Goal: Information Seeking & Learning: Learn about a topic

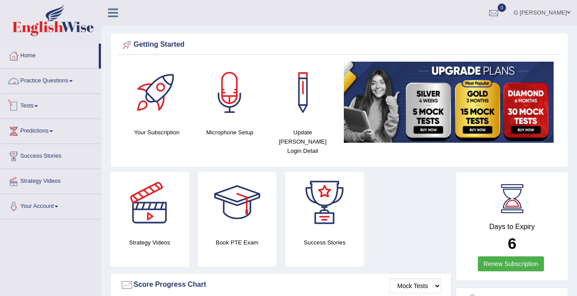
click at [63, 85] on link "Practice Questions" at bounding box center [50, 80] width 101 height 22
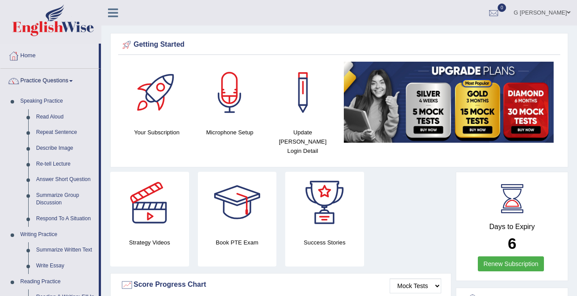
click at [63, 84] on link "Practice Questions" at bounding box center [49, 80] width 98 height 22
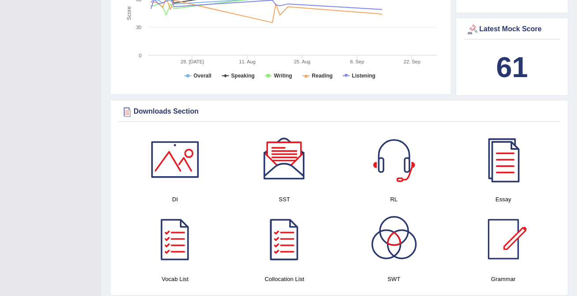
scroll to position [353, 0]
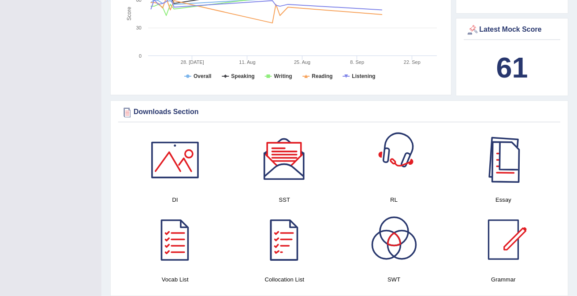
click at [490, 165] on div at bounding box center [504, 160] width 62 height 62
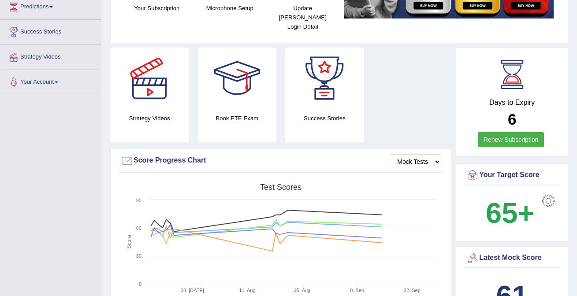
scroll to position [123, 0]
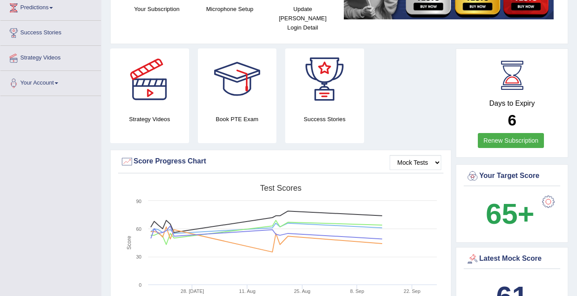
click at [141, 93] on div at bounding box center [150, 80] width 62 height 62
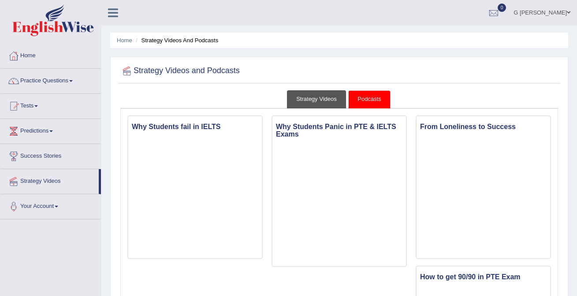
click at [315, 95] on link "Strategy Videos" at bounding box center [316, 99] width 59 height 18
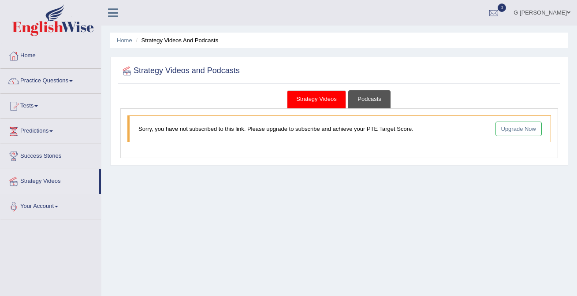
click at [369, 96] on link "Podcasts" at bounding box center [369, 99] width 42 height 18
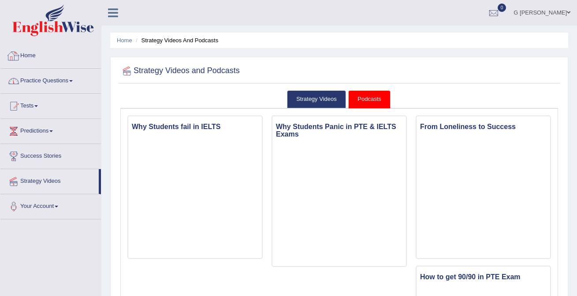
click at [67, 64] on link "Home" at bounding box center [50, 55] width 101 height 22
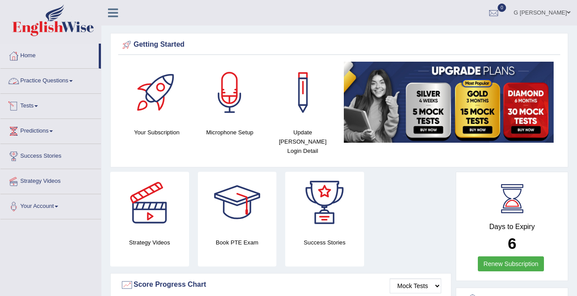
click at [58, 95] on link "Tests" at bounding box center [50, 105] width 101 height 22
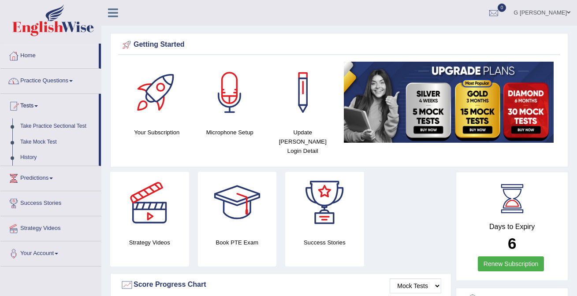
click at [56, 87] on link "Practice Questions" at bounding box center [50, 80] width 101 height 22
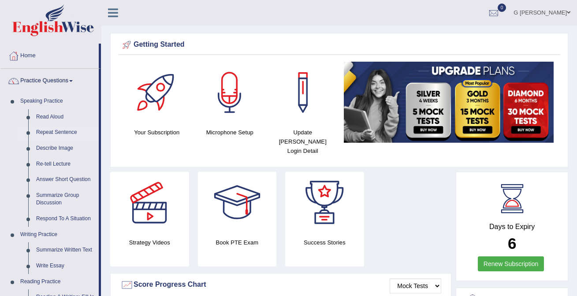
click at [62, 129] on link "Repeat Sentence" at bounding box center [65, 133] width 67 height 16
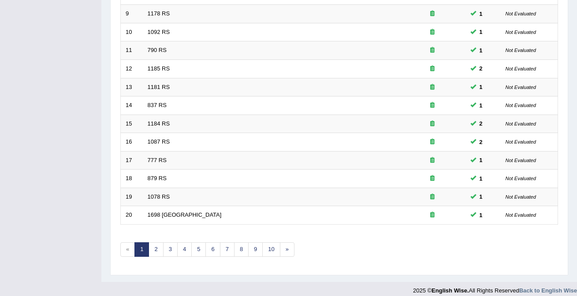
scroll to position [288, 0]
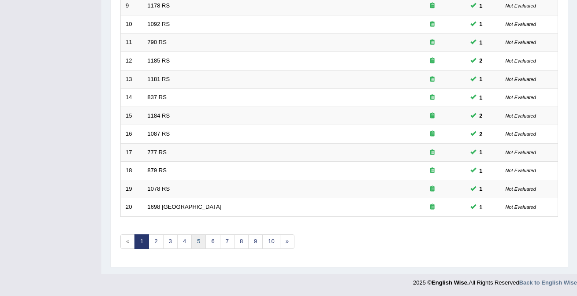
click at [200, 243] on link "5" at bounding box center [198, 242] width 15 height 15
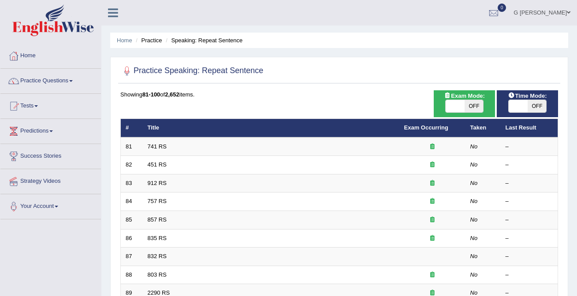
click at [474, 102] on span "OFF" at bounding box center [474, 106] width 19 height 12
checkbox input "true"
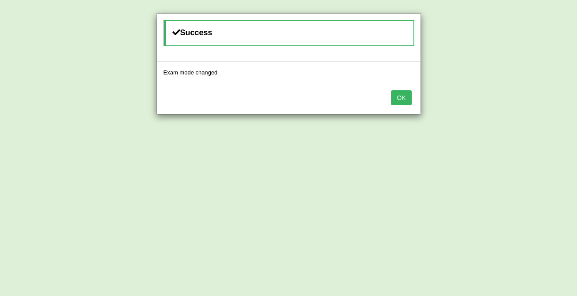
click at [404, 97] on button "OK" at bounding box center [401, 97] width 20 height 15
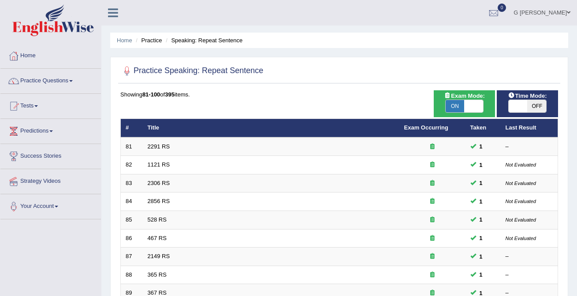
click at [532, 108] on span "OFF" at bounding box center [537, 106] width 19 height 12
checkbox input "true"
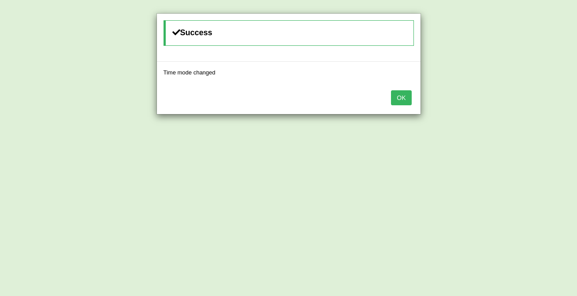
click at [398, 97] on button "OK" at bounding box center [401, 97] width 20 height 15
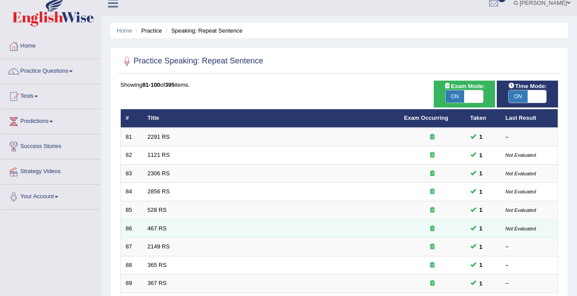
scroll to position [79, 0]
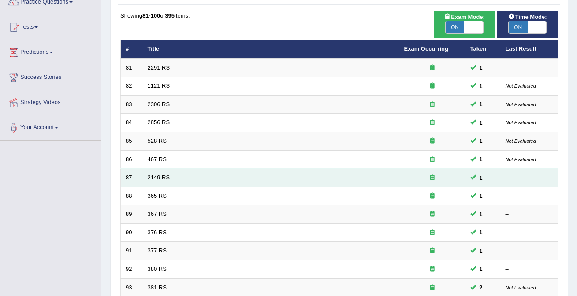
click at [162, 178] on link "2149 RS" at bounding box center [159, 177] width 22 height 7
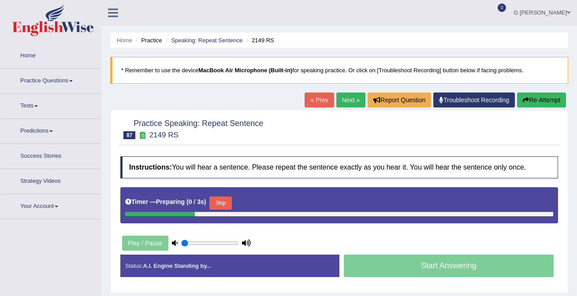
type input "1"
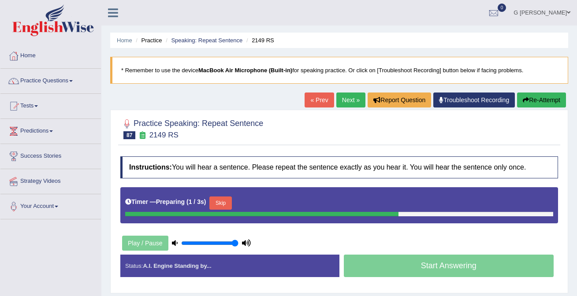
scroll to position [70, 0]
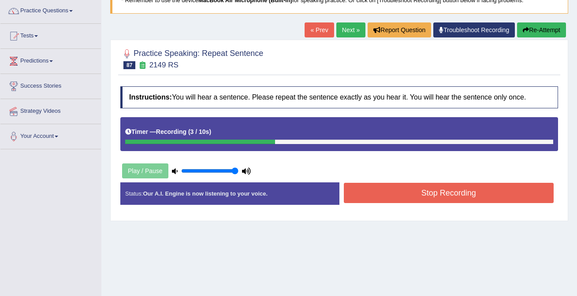
click at [399, 185] on button "Stop Recording" at bounding box center [449, 193] width 210 height 20
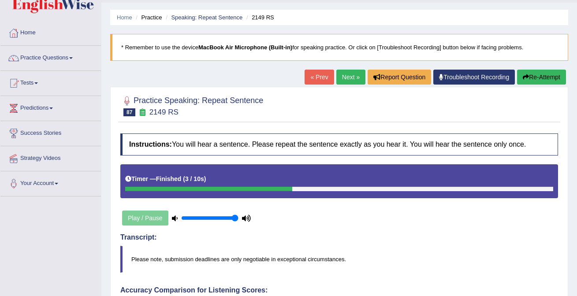
scroll to position [0, 0]
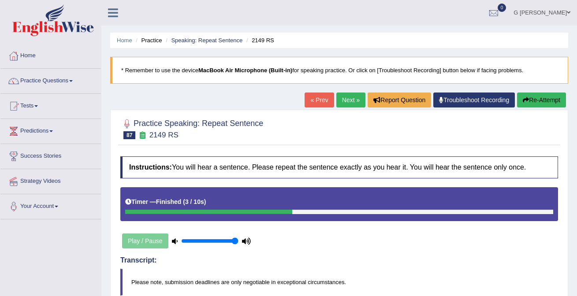
click at [343, 103] on link "Next »" at bounding box center [350, 100] width 29 height 15
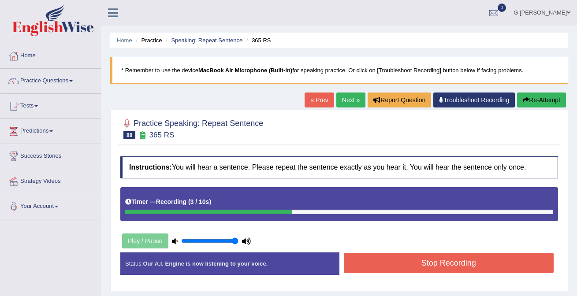
click at [440, 265] on button "Stop Recording" at bounding box center [449, 263] width 210 height 20
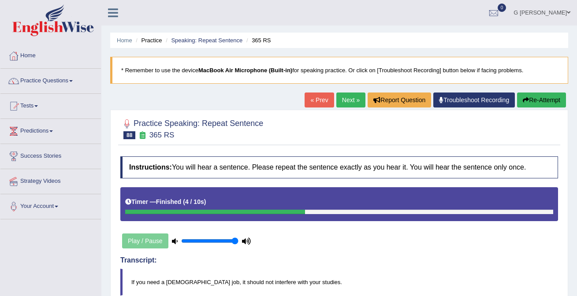
click at [345, 101] on link "Next »" at bounding box center [350, 100] width 29 height 15
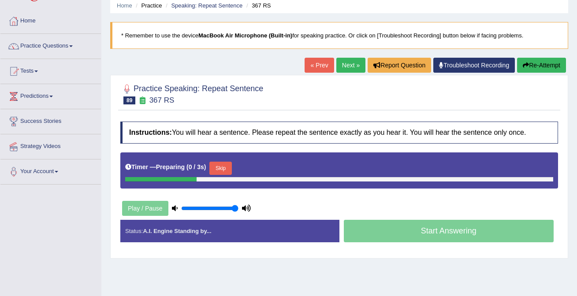
scroll to position [68, 0]
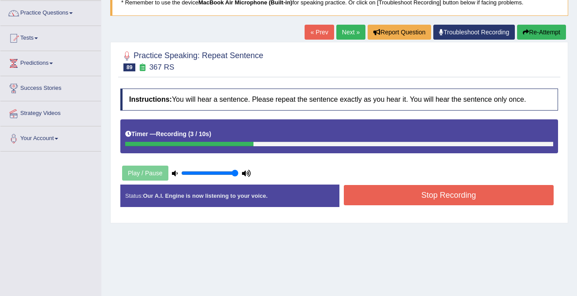
click at [369, 198] on button "Stop Recording" at bounding box center [449, 195] width 210 height 20
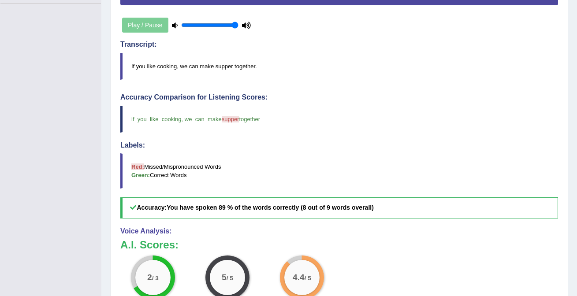
scroll to position [0, 0]
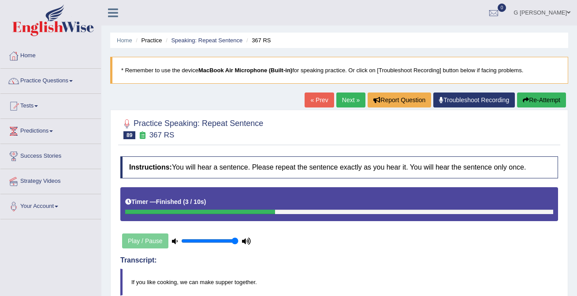
click at [350, 100] on link "Next »" at bounding box center [350, 100] width 29 height 15
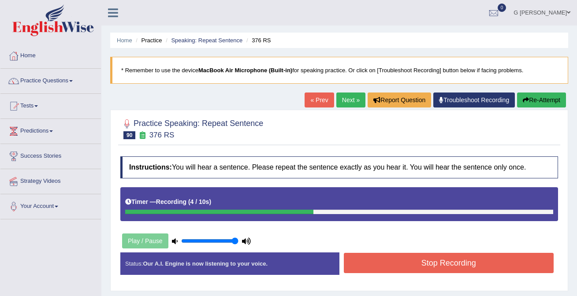
click at [409, 257] on button "Stop Recording" at bounding box center [449, 263] width 210 height 20
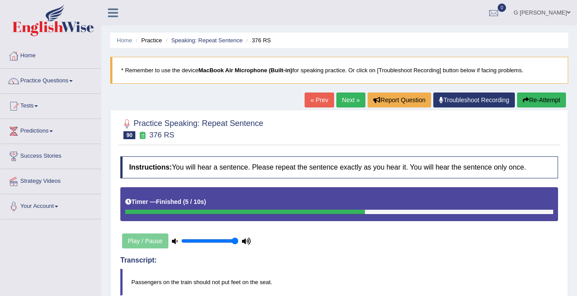
click at [337, 101] on link "Next »" at bounding box center [350, 100] width 29 height 15
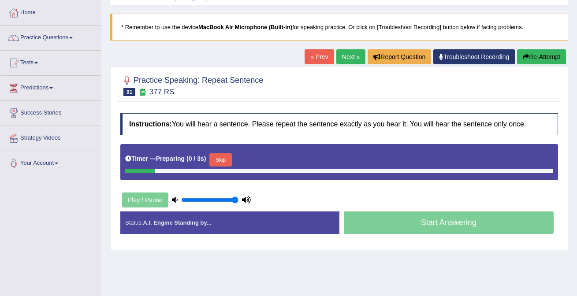
scroll to position [47, 0]
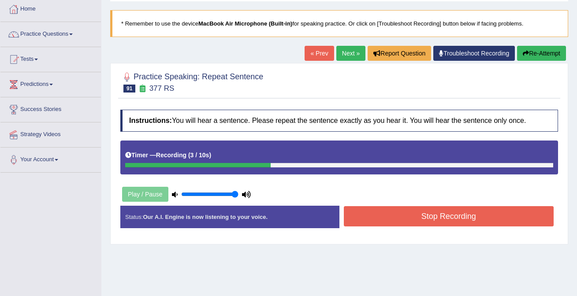
click at [377, 213] on button "Stop Recording" at bounding box center [449, 216] width 210 height 20
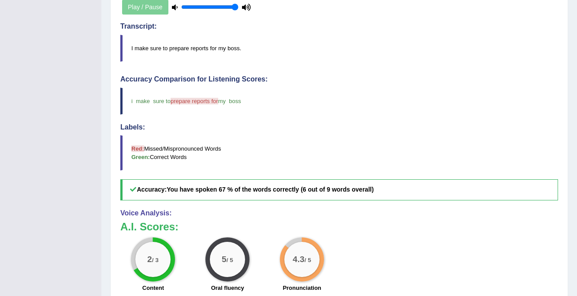
scroll to position [0, 0]
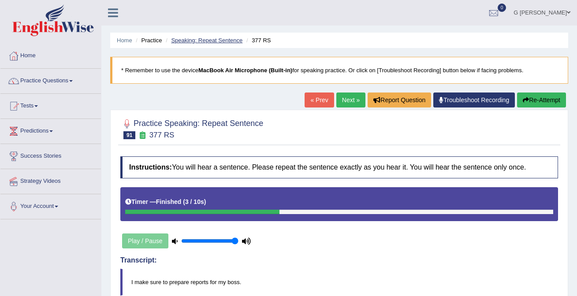
click at [206, 39] on link "Speaking: Repeat Sentence" at bounding box center [206, 40] width 71 height 7
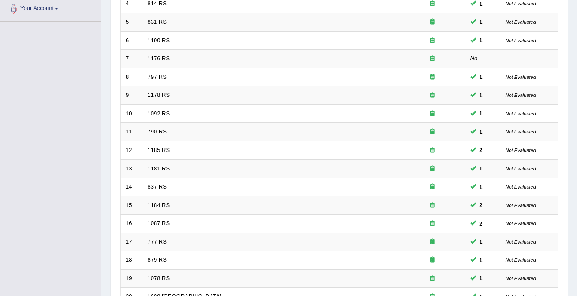
scroll to position [288, 0]
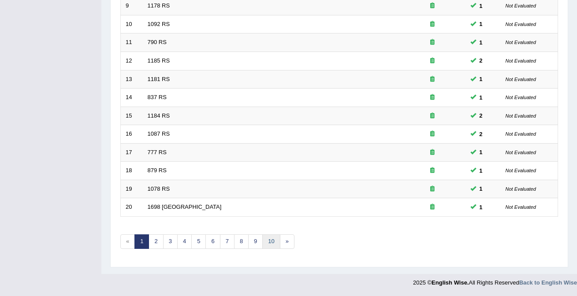
click at [268, 243] on link "10" at bounding box center [271, 242] width 18 height 15
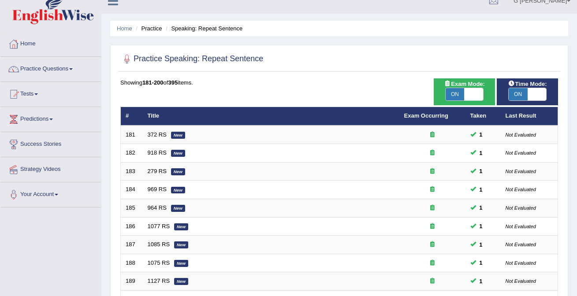
scroll to position [288, 0]
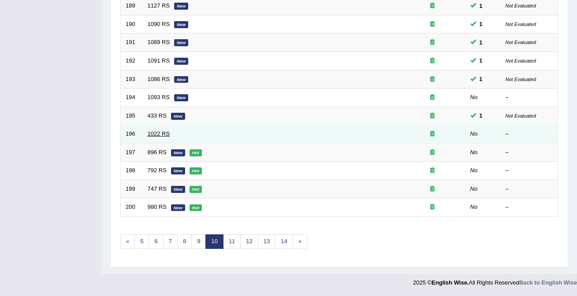
click at [155, 134] on link "1022 RS" at bounding box center [159, 134] width 22 height 7
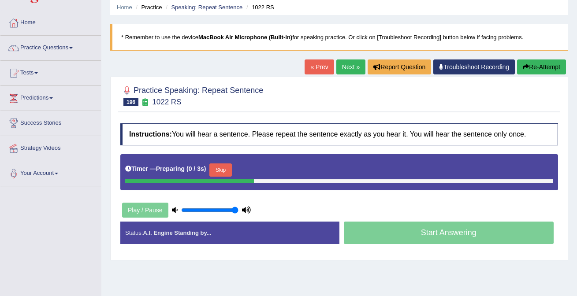
scroll to position [34, 0]
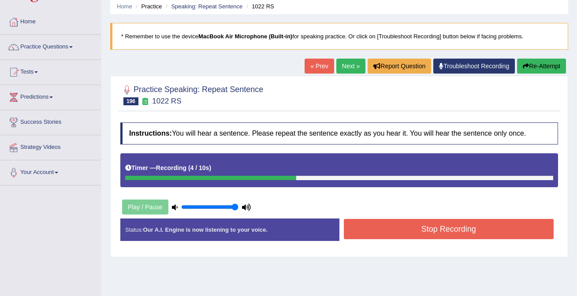
click at [364, 232] on button "Stop Recording" at bounding box center [449, 229] width 210 height 20
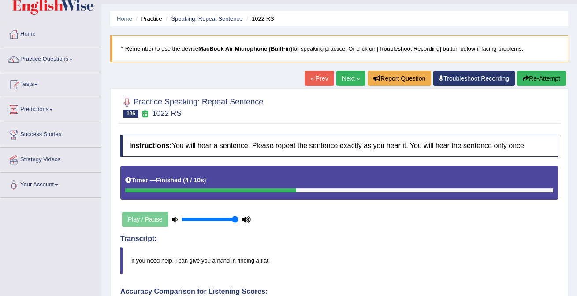
scroll to position [0, 0]
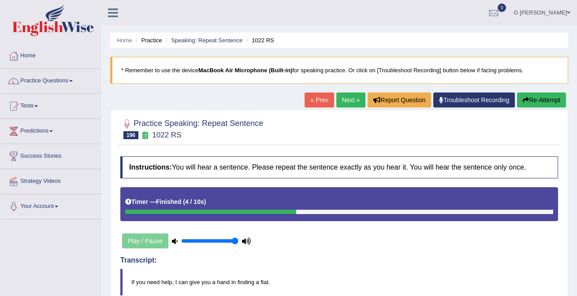
click at [349, 102] on link "Next »" at bounding box center [350, 100] width 29 height 15
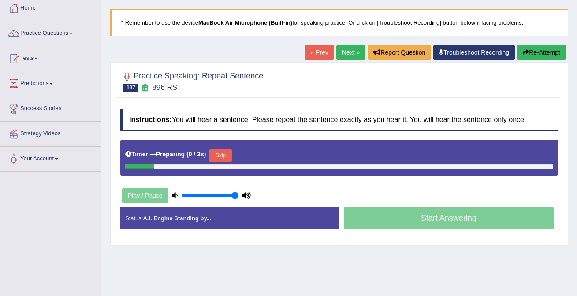
scroll to position [49, 0]
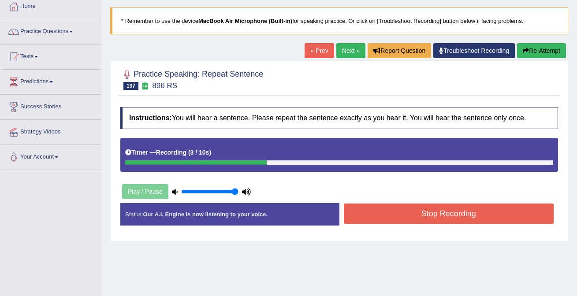
click at [378, 217] on button "Stop Recording" at bounding box center [449, 214] width 210 height 20
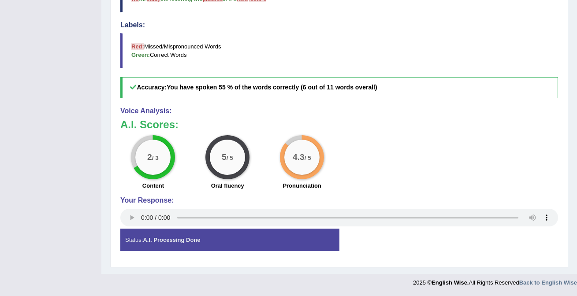
scroll to position [0, 0]
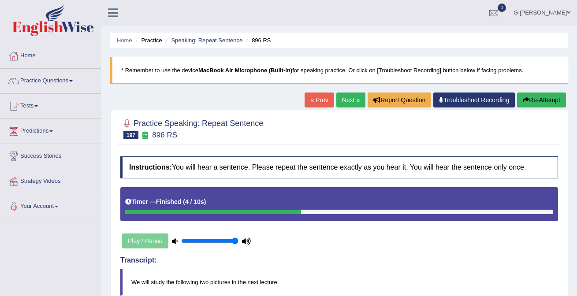
click at [344, 105] on link "Next »" at bounding box center [350, 100] width 29 height 15
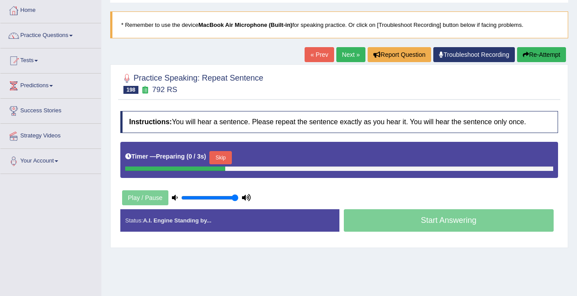
scroll to position [46, 0]
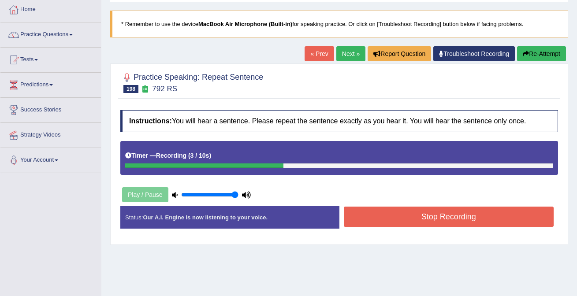
click at [367, 215] on button "Stop Recording" at bounding box center [449, 217] width 210 height 20
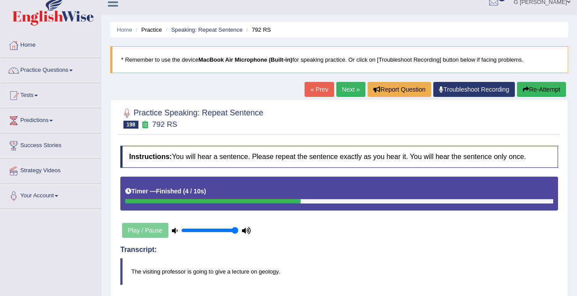
scroll to position [0, 0]
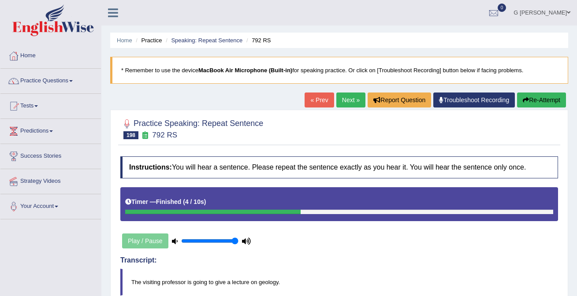
click at [337, 101] on link "Next »" at bounding box center [350, 100] width 29 height 15
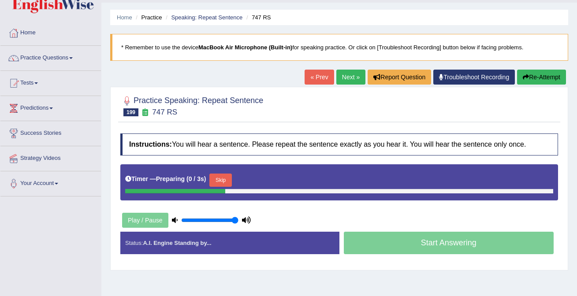
scroll to position [24, 0]
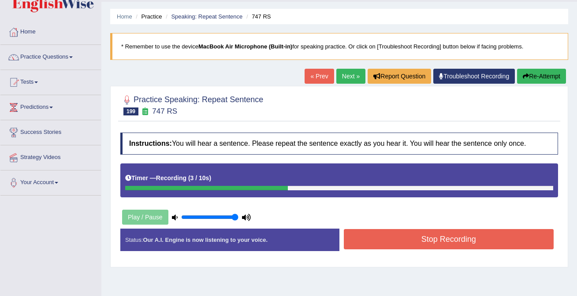
click at [411, 241] on button "Stop Recording" at bounding box center [449, 239] width 210 height 20
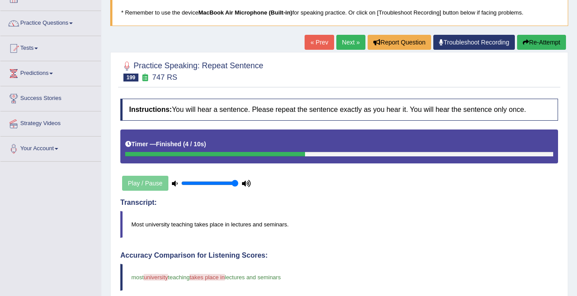
scroll to position [0, 0]
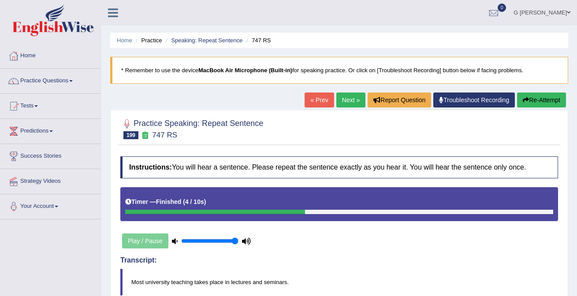
click at [347, 99] on link "Next »" at bounding box center [350, 100] width 29 height 15
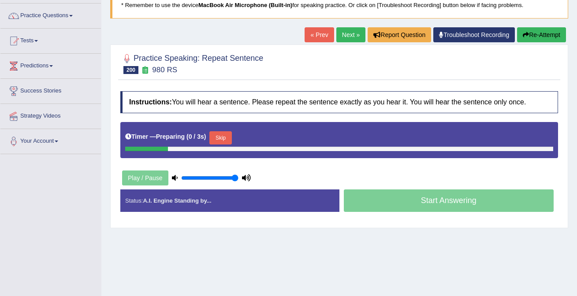
scroll to position [66, 0]
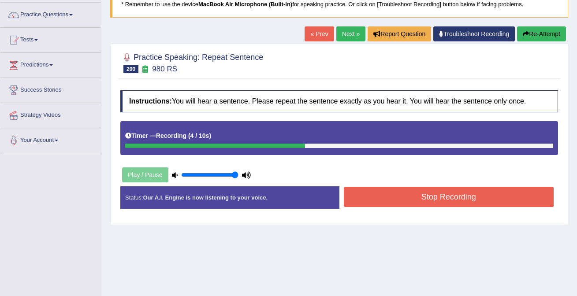
click at [422, 182] on div "Instructions: You will hear a sentence. Please repeat the sentence exactly as y…" at bounding box center [339, 153] width 442 height 134
click at [417, 199] on button "Stop Recording" at bounding box center [449, 197] width 210 height 20
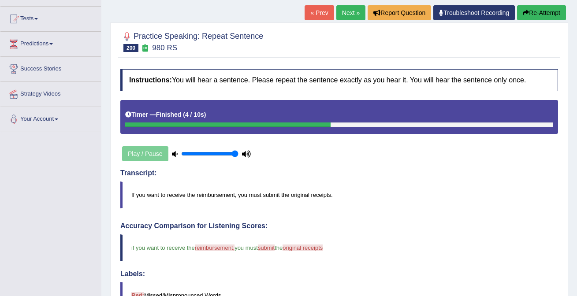
scroll to position [63, 0]
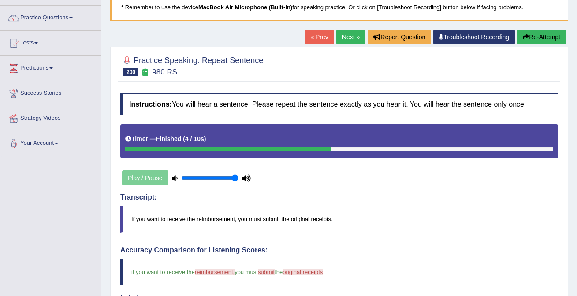
click at [338, 34] on link "Next »" at bounding box center [350, 37] width 29 height 15
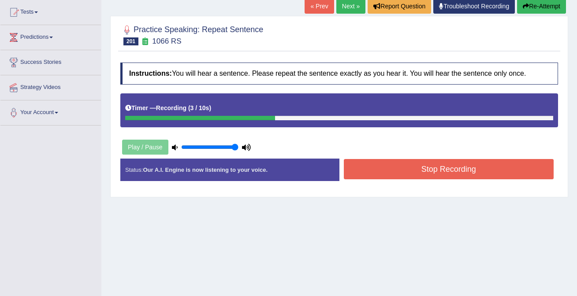
click at [402, 163] on button "Stop Recording" at bounding box center [449, 169] width 210 height 20
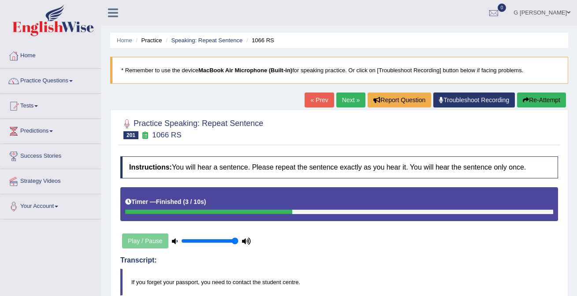
click at [347, 100] on link "Next »" at bounding box center [350, 100] width 29 height 15
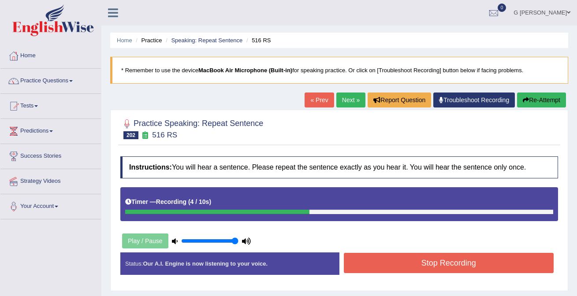
click at [374, 256] on button "Stop Recording" at bounding box center [449, 263] width 210 height 20
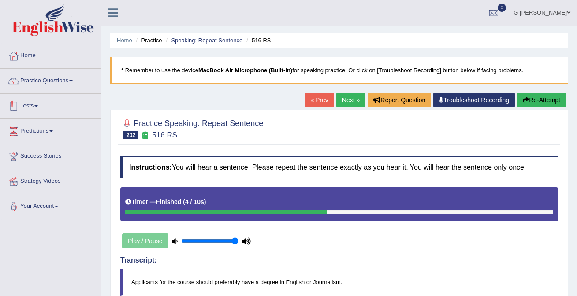
click at [80, 93] on li "Practice Questions Speaking Practice Read Aloud Repeat Sentence Describe Image …" at bounding box center [50, 81] width 101 height 25
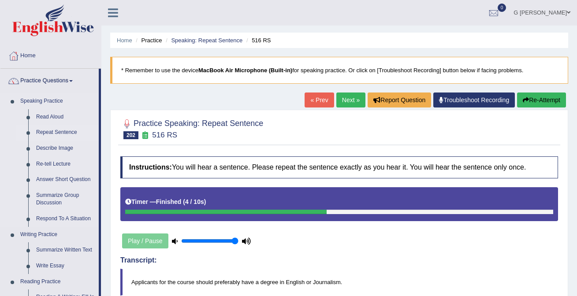
click at [57, 135] on link "Repeat Sentence" at bounding box center [65, 133] width 67 height 16
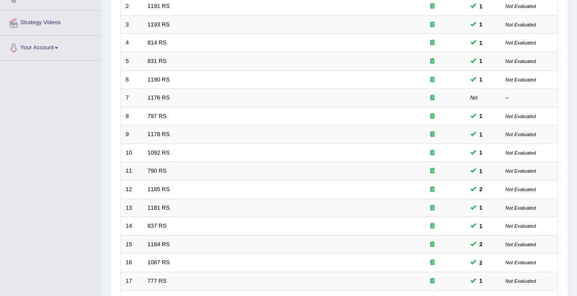
scroll to position [242, 0]
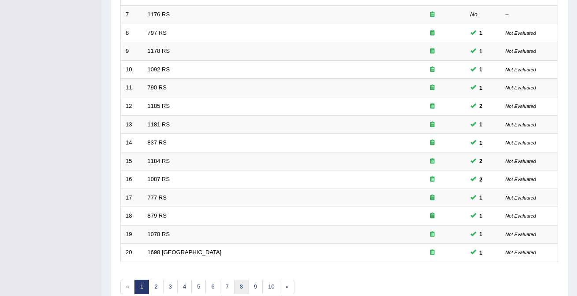
click at [244, 286] on link "8" at bounding box center [241, 287] width 15 height 15
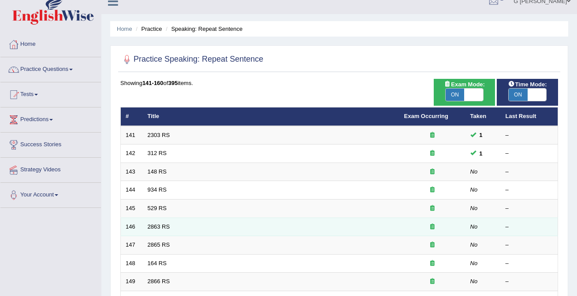
scroll to position [288, 0]
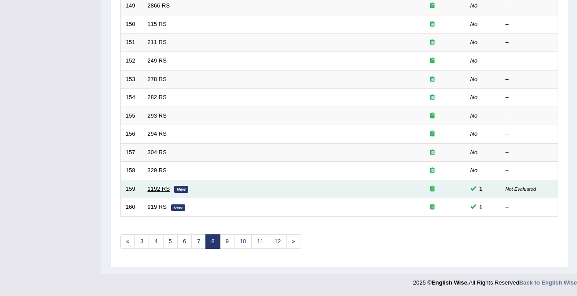
click at [159, 188] on link "1192 RS" at bounding box center [159, 189] width 22 height 7
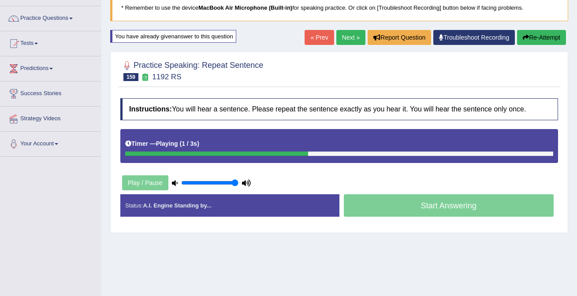
scroll to position [61, 0]
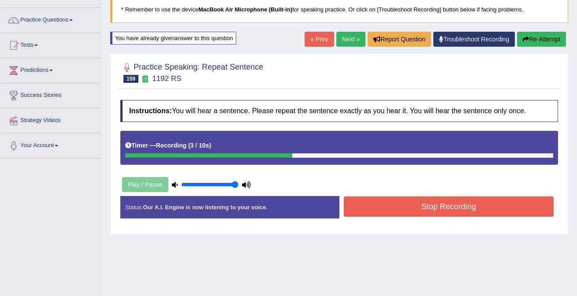
click at [430, 208] on button "Stop Recording" at bounding box center [449, 207] width 210 height 20
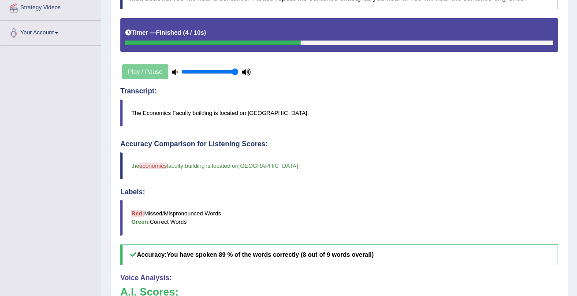
scroll to position [0, 0]
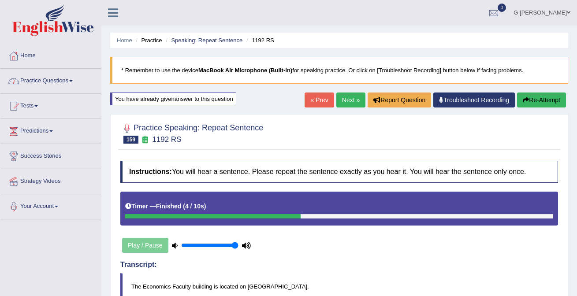
click at [66, 76] on link "Practice Questions" at bounding box center [50, 80] width 101 height 22
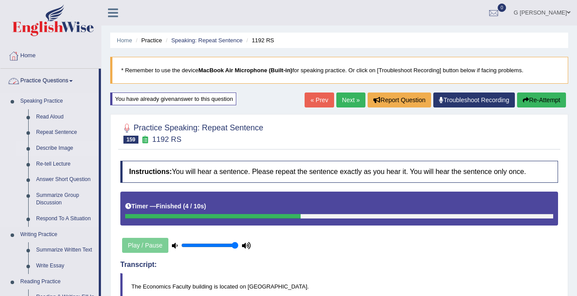
click at [61, 148] on link "Describe Image" at bounding box center [65, 149] width 67 height 16
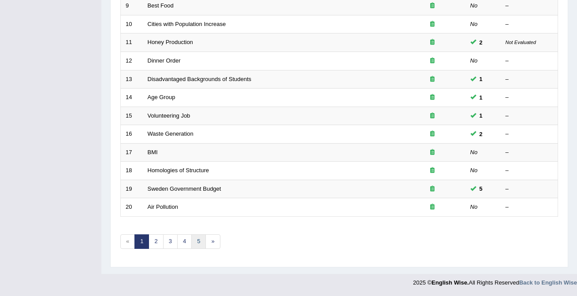
click at [202, 243] on link "5" at bounding box center [198, 242] width 15 height 15
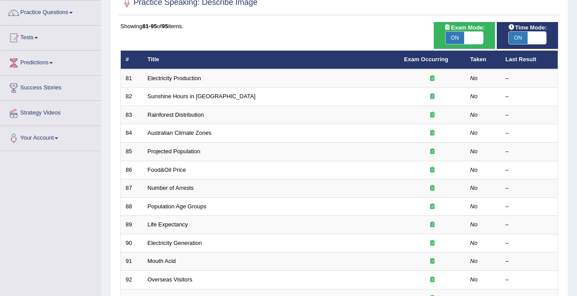
scroll to position [196, 0]
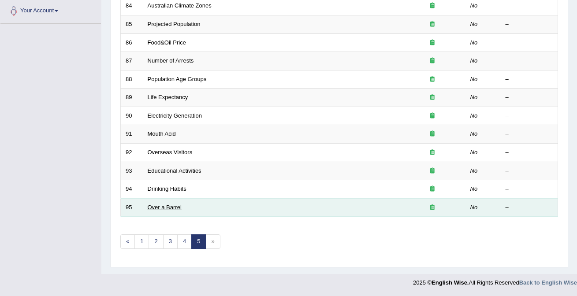
click at [166, 205] on link "Over a Barrel" at bounding box center [165, 207] width 34 height 7
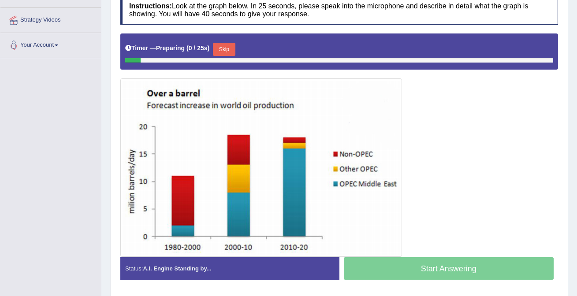
scroll to position [163, 0]
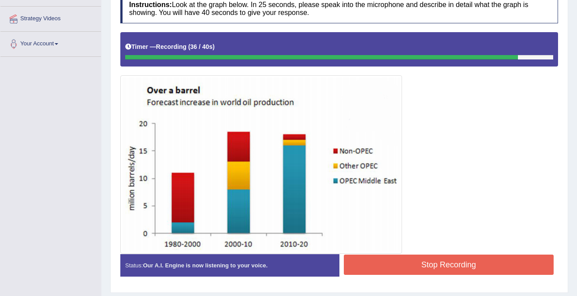
click at [404, 271] on button "Stop Recording" at bounding box center [449, 265] width 210 height 20
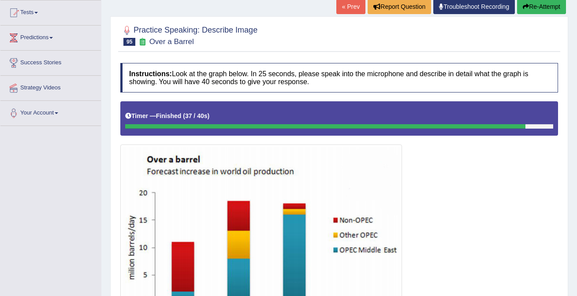
scroll to position [0, 0]
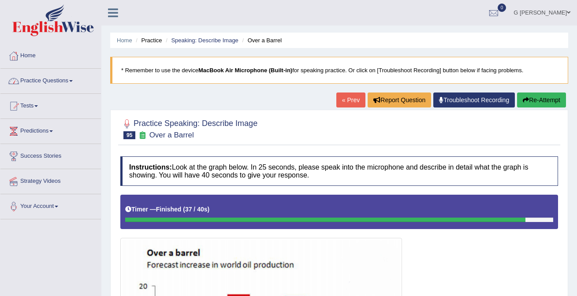
click at [63, 86] on link "Practice Questions" at bounding box center [50, 80] width 101 height 22
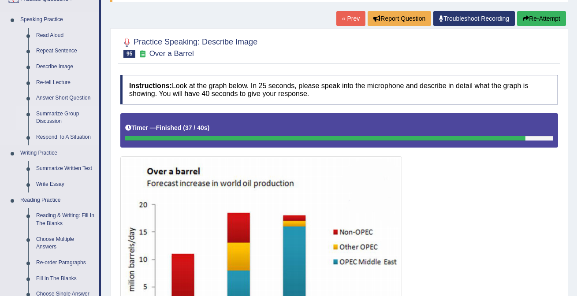
scroll to position [80, 0]
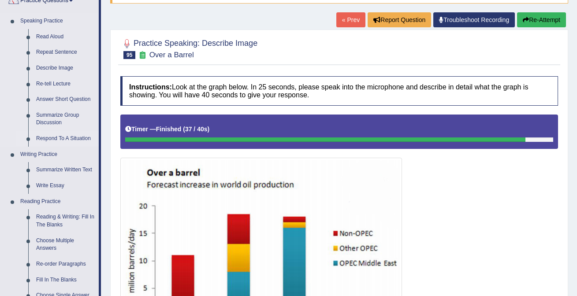
click at [59, 134] on link "Respond To A Situation" at bounding box center [65, 139] width 67 height 16
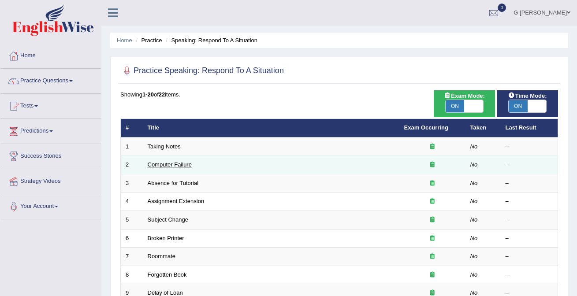
click at [172, 162] on link "Computer Failure" at bounding box center [170, 164] width 44 height 7
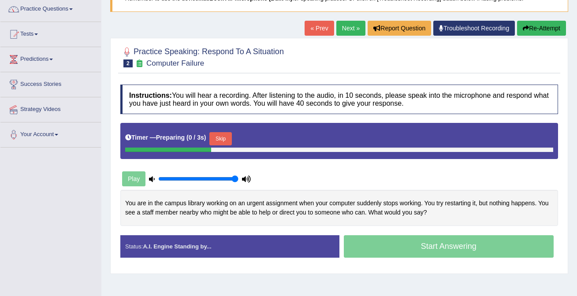
scroll to position [98, 0]
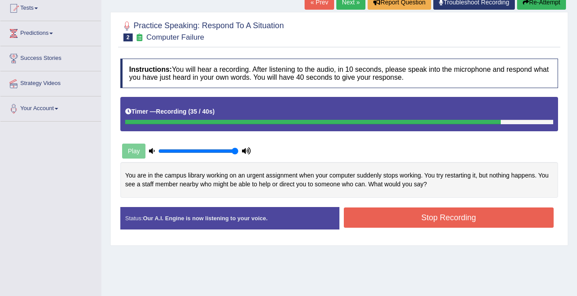
click at [395, 221] on button "Stop Recording" at bounding box center [449, 218] width 210 height 20
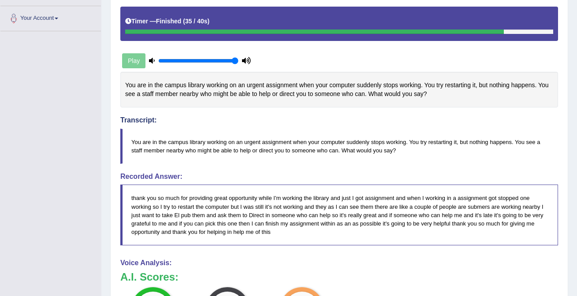
scroll to position [0, 0]
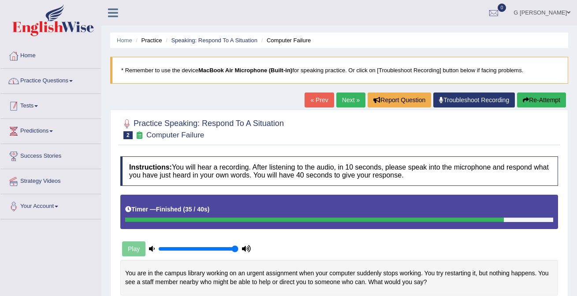
click at [56, 71] on link "Practice Questions" at bounding box center [50, 80] width 101 height 22
